Goal: Navigation & Orientation: Understand site structure

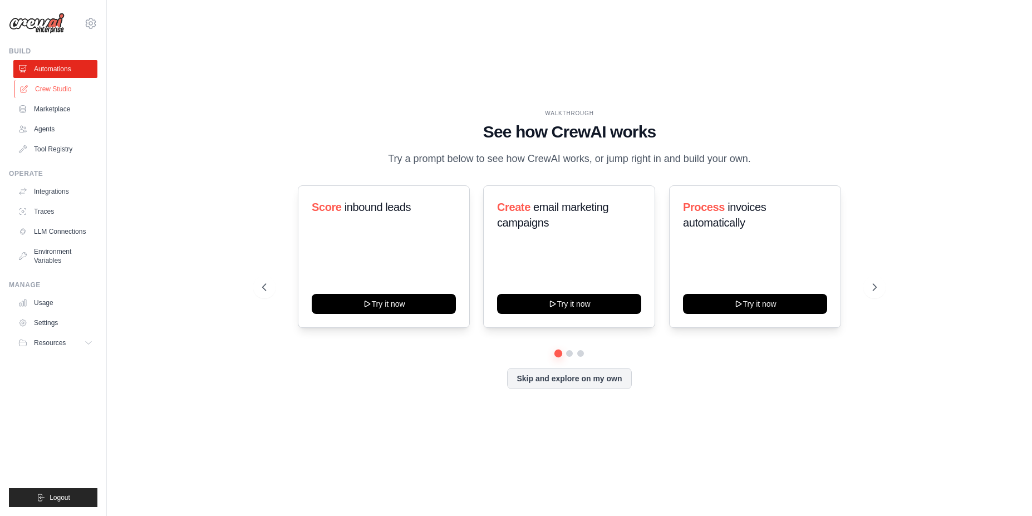
click at [44, 92] on link "Crew Studio" at bounding box center [56, 89] width 84 height 18
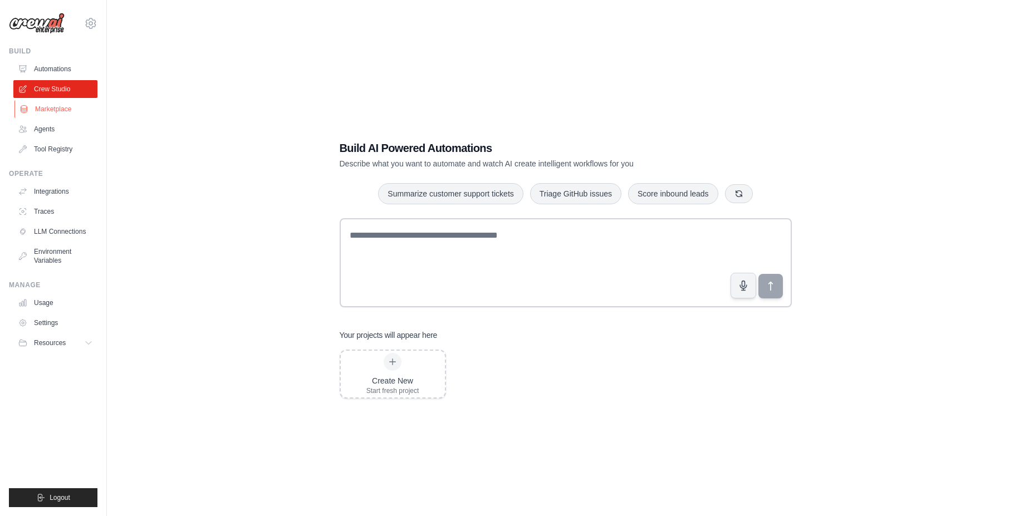
click at [47, 111] on link "Marketplace" at bounding box center [56, 109] width 84 height 18
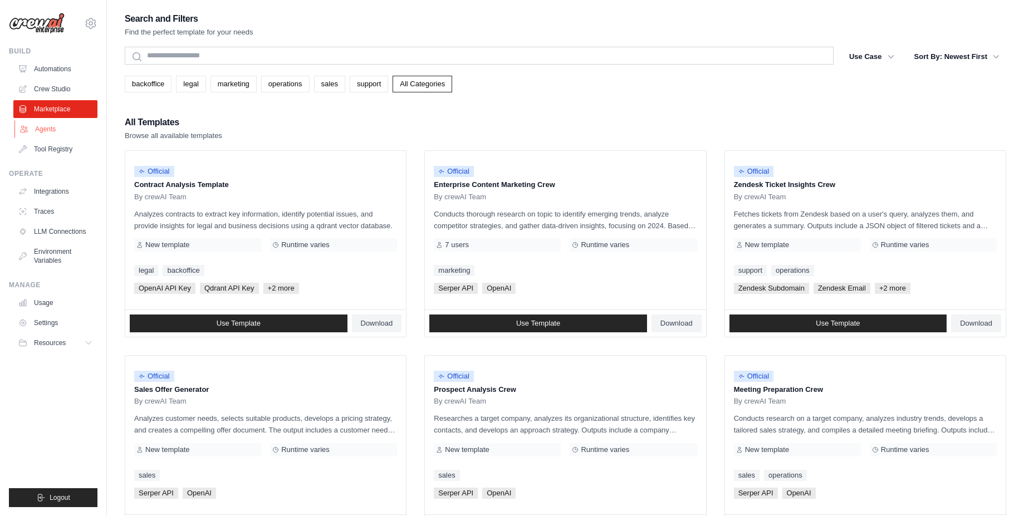
click at [50, 125] on link "Agents" at bounding box center [56, 129] width 84 height 18
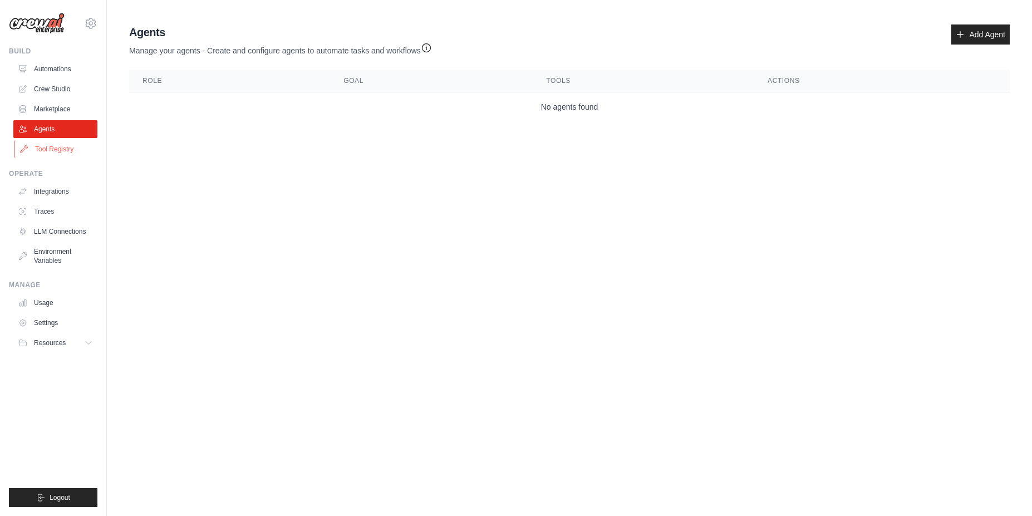
click at [38, 153] on link "Tool Registry" at bounding box center [56, 149] width 84 height 18
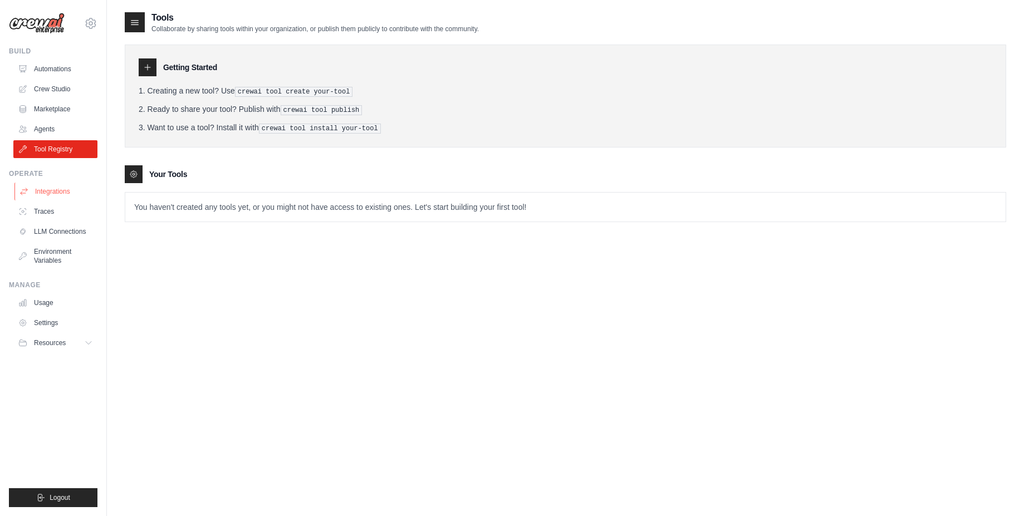
click at [27, 188] on icon at bounding box center [23, 191] width 9 height 9
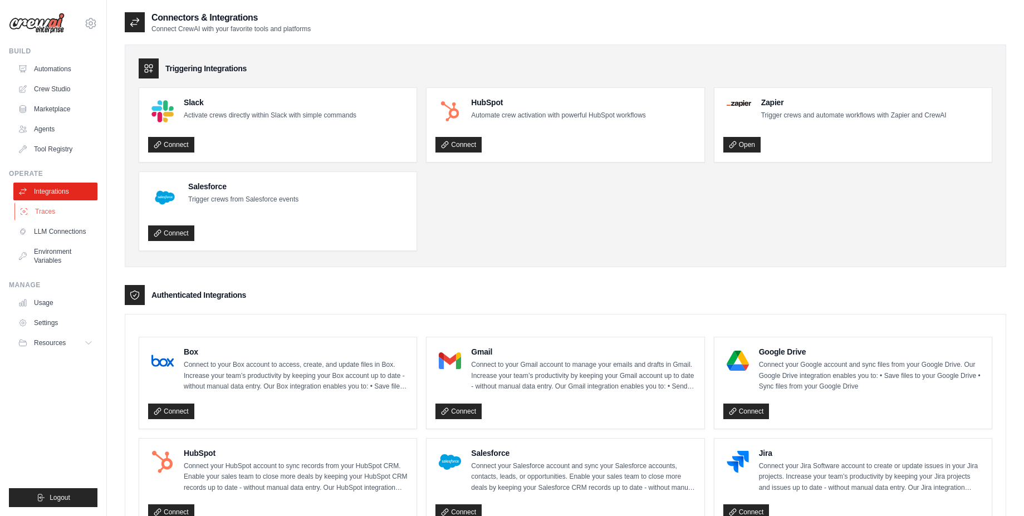
click at [26, 209] on icon at bounding box center [24, 212] width 6 height 6
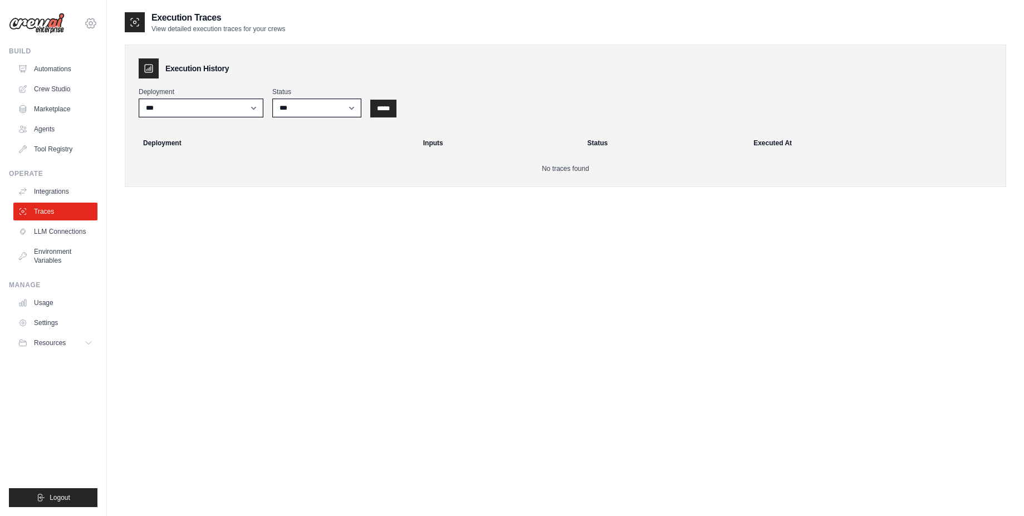
click at [87, 23] on icon at bounding box center [90, 23] width 13 height 13
click at [71, 78] on link "Settings" at bounding box center [91, 75] width 98 height 20
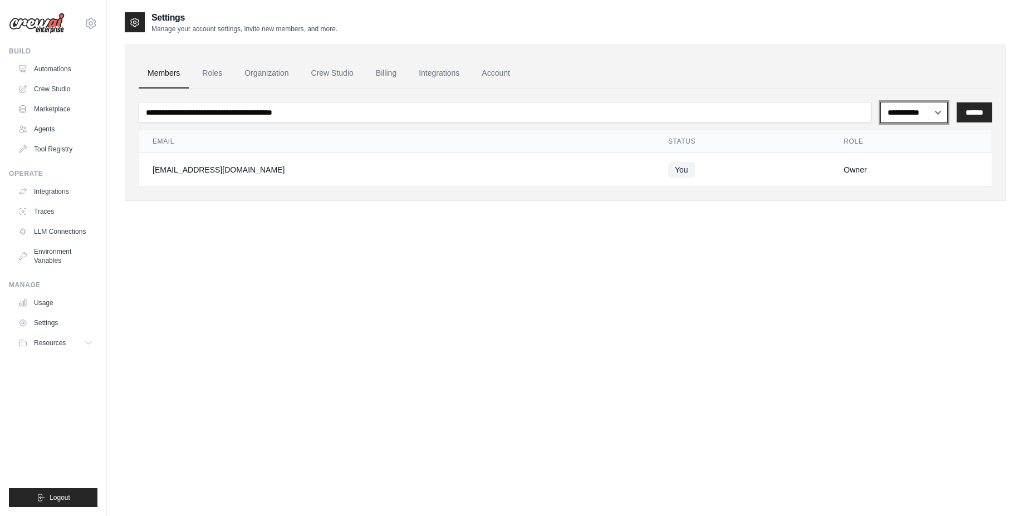
click at [911, 118] on select "**********" at bounding box center [913, 112] width 67 height 21
click at [859, 173] on div "Owner" at bounding box center [910, 169] width 135 height 11
click at [55, 190] on link "Integrations" at bounding box center [56, 192] width 84 height 18
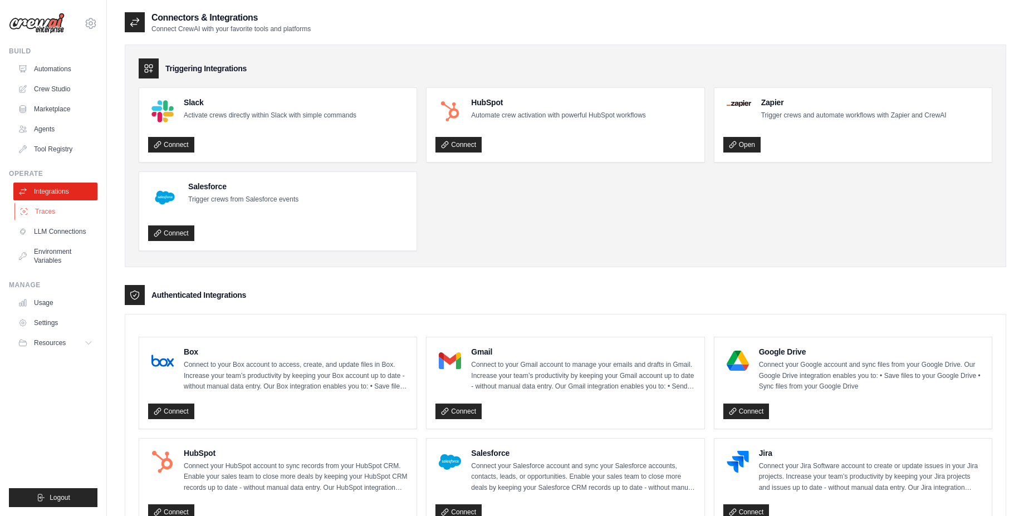
click at [47, 205] on link "Traces" at bounding box center [56, 212] width 84 height 18
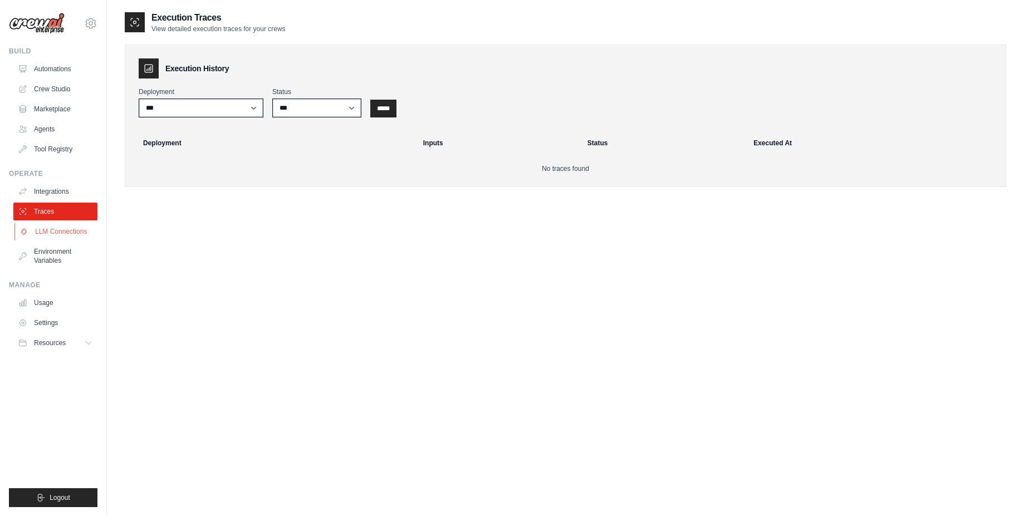
click at [56, 232] on link "LLM Connections" at bounding box center [56, 232] width 84 height 18
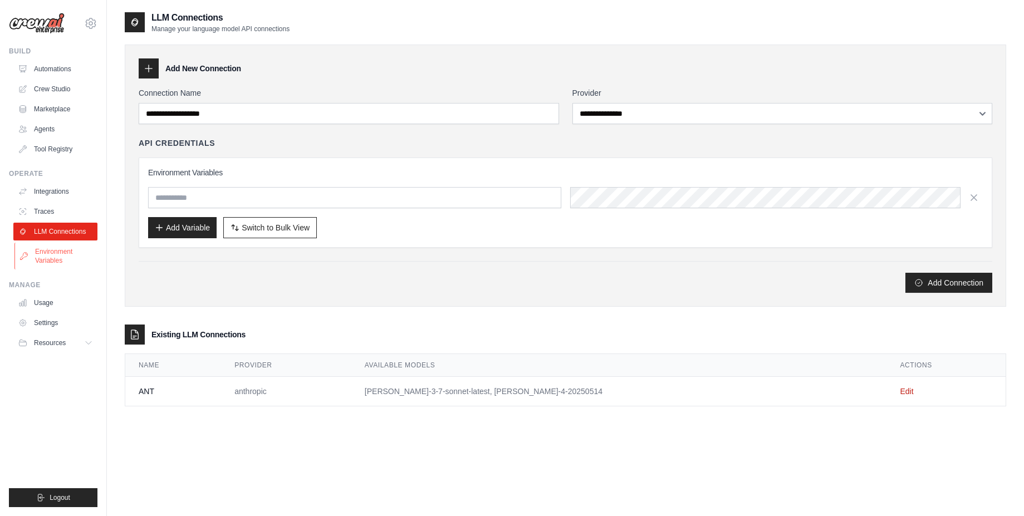
click at [48, 258] on link "Environment Variables" at bounding box center [56, 256] width 84 height 27
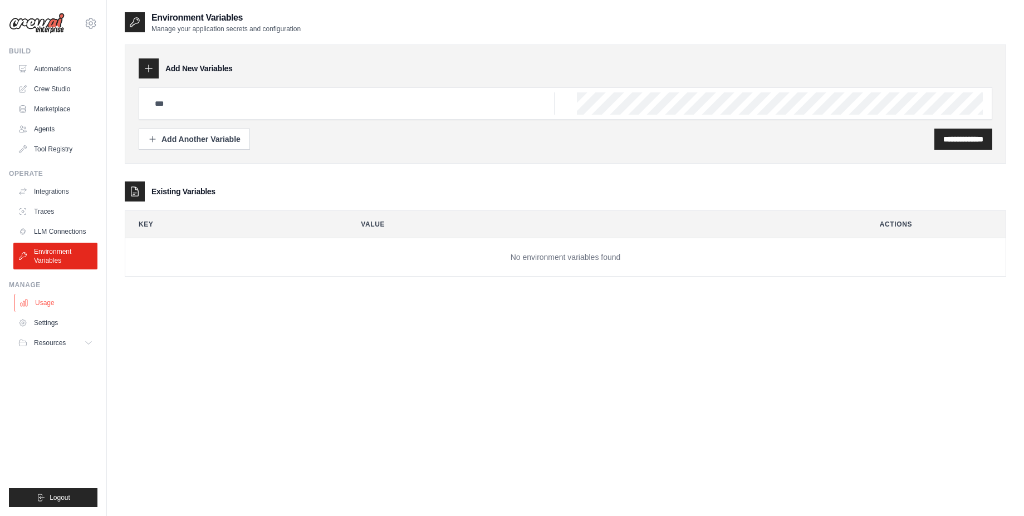
click at [40, 301] on link "Usage" at bounding box center [56, 303] width 84 height 18
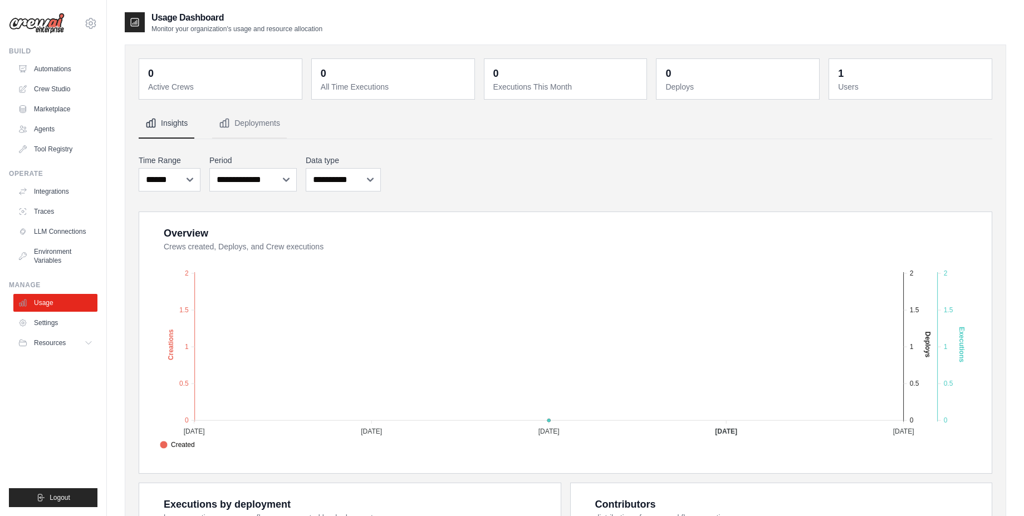
click at [26, 333] on ul "Usage Settings Resources Documentation Blog" at bounding box center [55, 323] width 84 height 58
click at [27, 328] on link "Settings" at bounding box center [56, 323] width 84 height 18
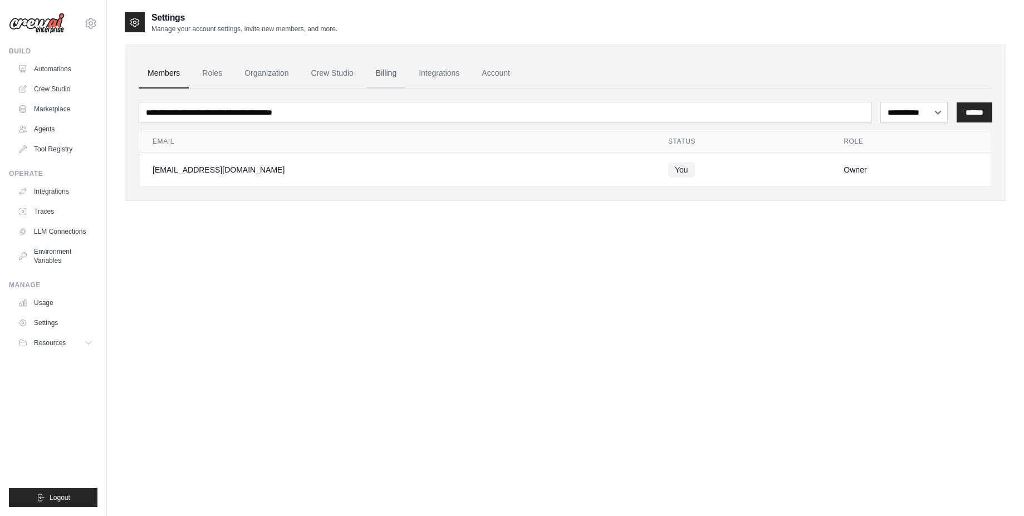
click at [383, 76] on link "Billing" at bounding box center [386, 73] width 38 height 30
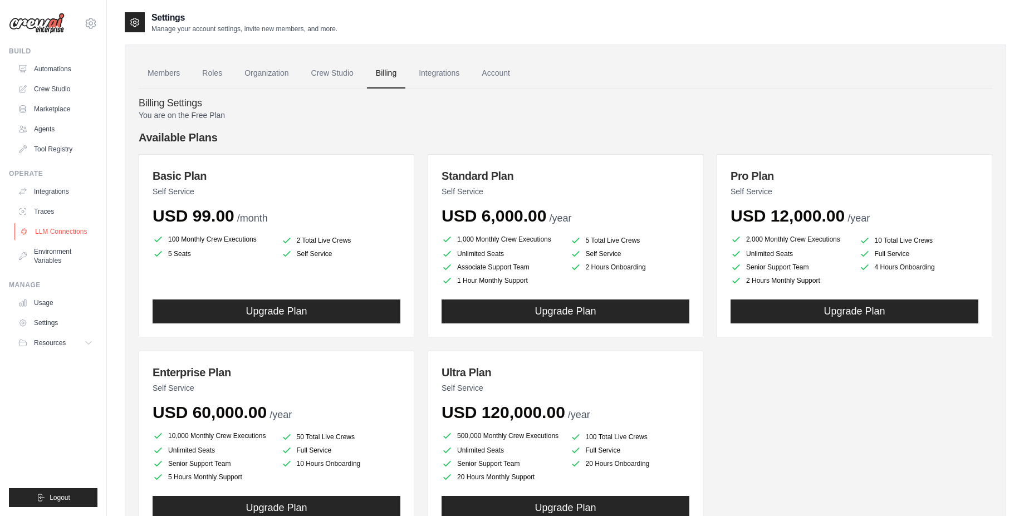
click at [57, 237] on link "LLM Connections" at bounding box center [56, 232] width 84 height 18
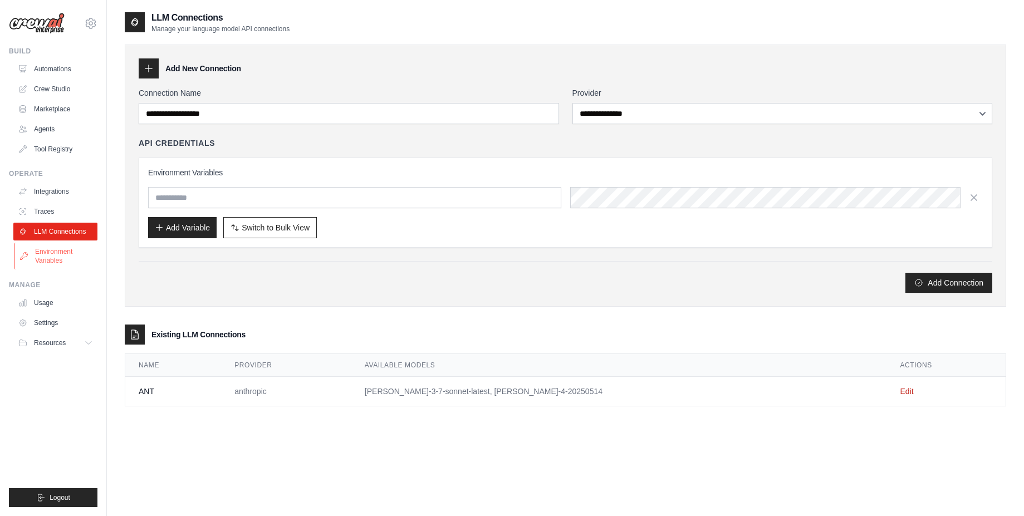
click at [51, 259] on link "Environment Variables" at bounding box center [56, 256] width 84 height 27
